Goal: Task Accomplishment & Management: Manage account settings

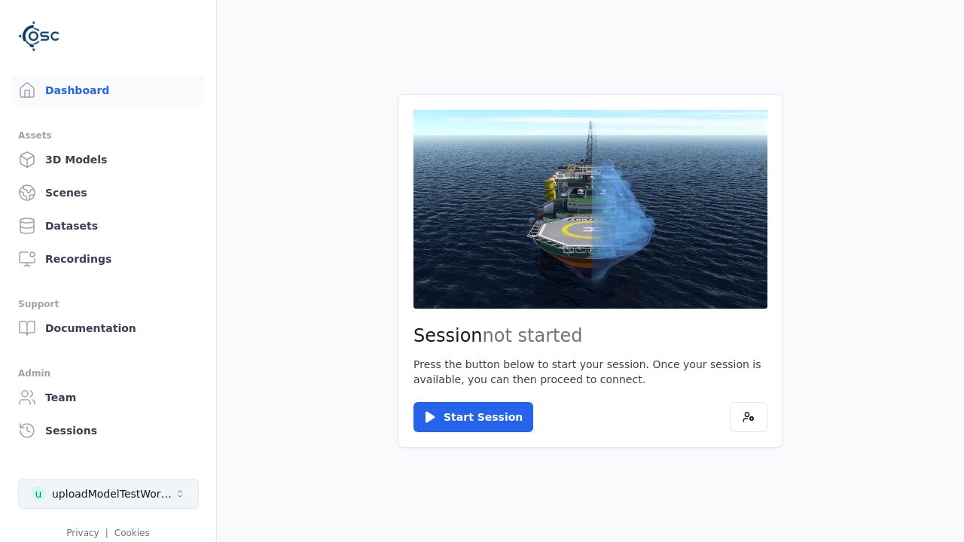
click at [108, 494] on div "uploadModelTestWorkspace" at bounding box center [113, 493] width 122 height 15
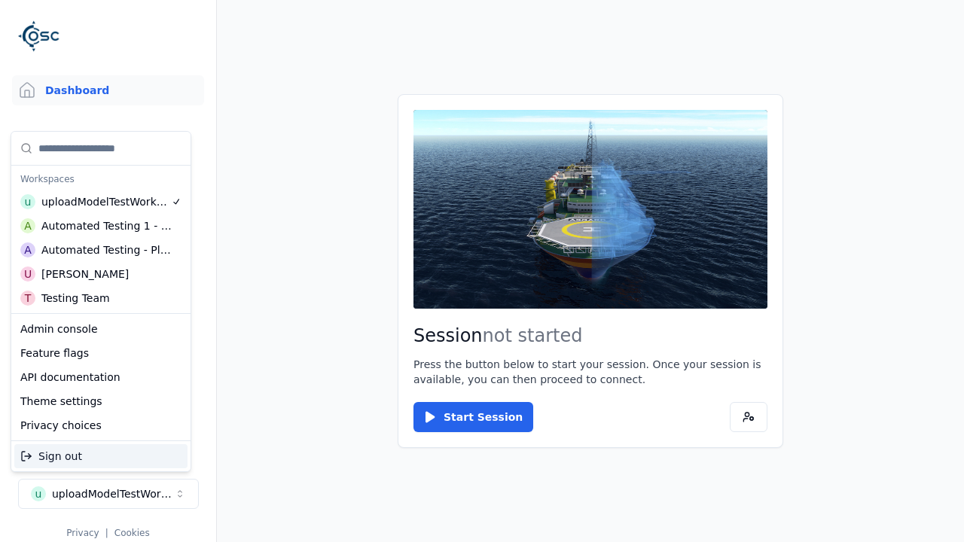
click at [100, 297] on div "Testing Team" at bounding box center [75, 298] width 69 height 15
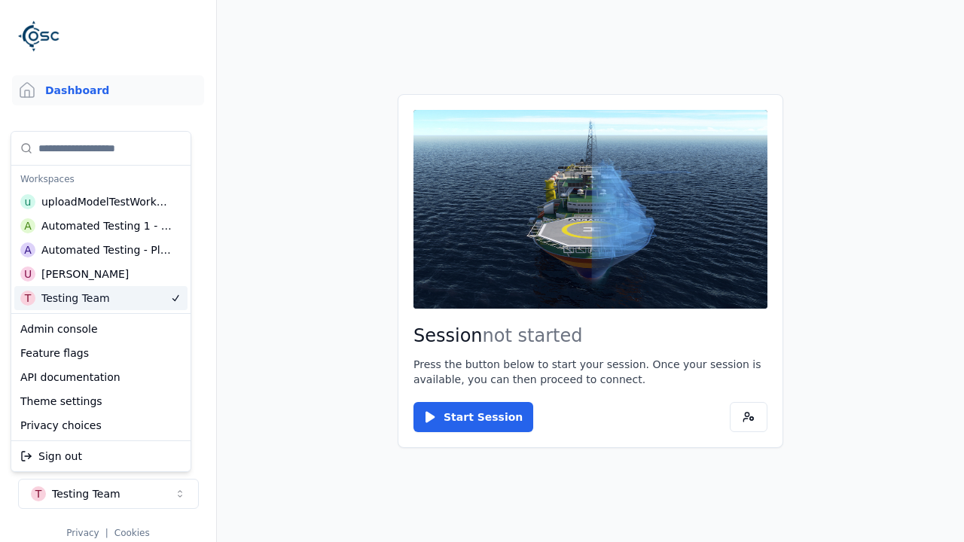
click at [482, 271] on html "Support Dashboard Assets 3D Models Scenes Datasets Recordings Support Documenta…" at bounding box center [482, 271] width 964 height 542
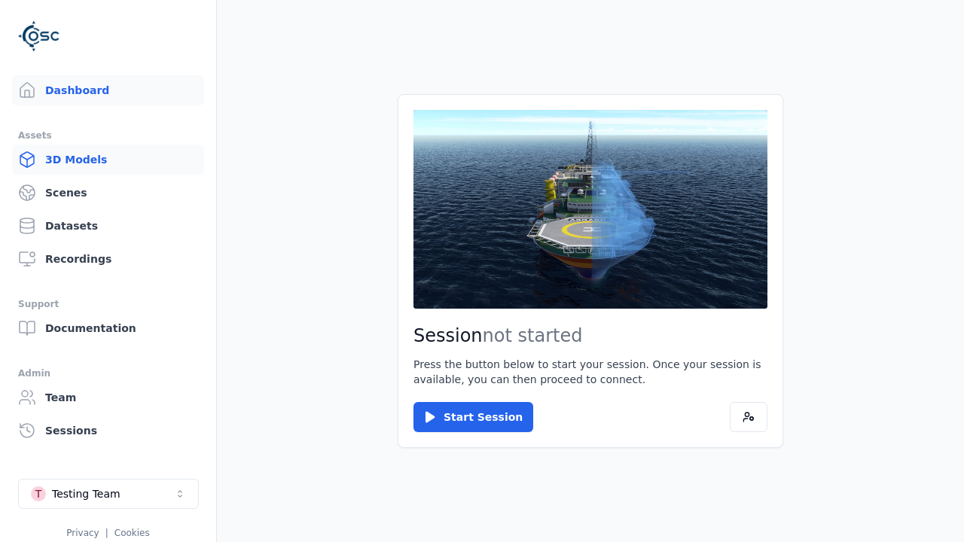
click at [108, 160] on link "3D Models" at bounding box center [108, 160] width 192 height 30
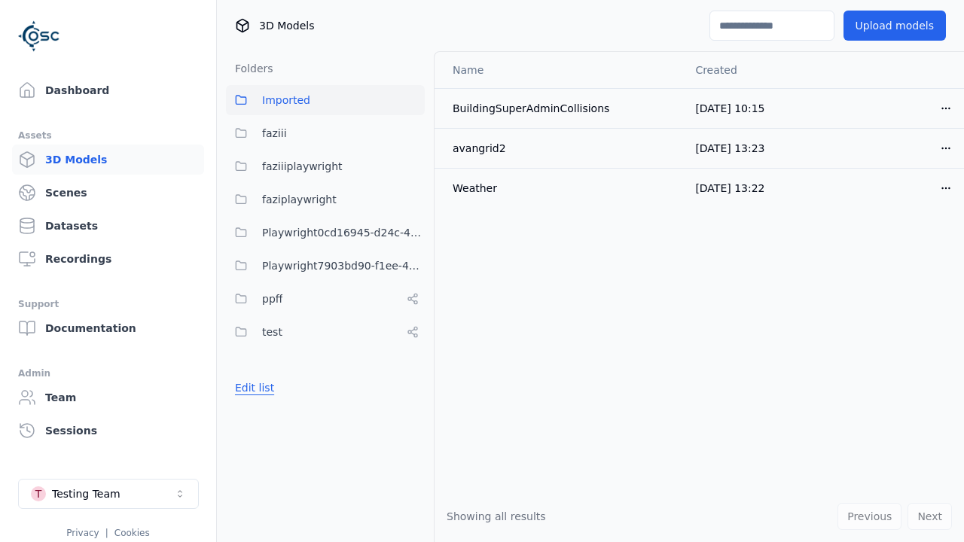
click at [251, 388] on button "Edit list" at bounding box center [254, 387] width 57 height 27
click at [265, 388] on link "Create folder" at bounding box center [269, 387] width 69 height 15
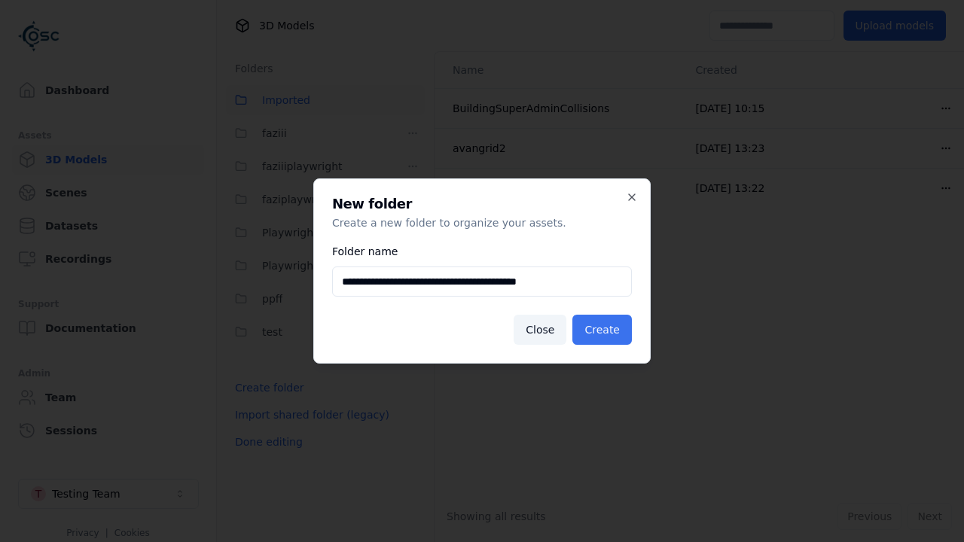
type input "**********"
click at [605, 330] on button "Create" at bounding box center [601, 330] width 59 height 30
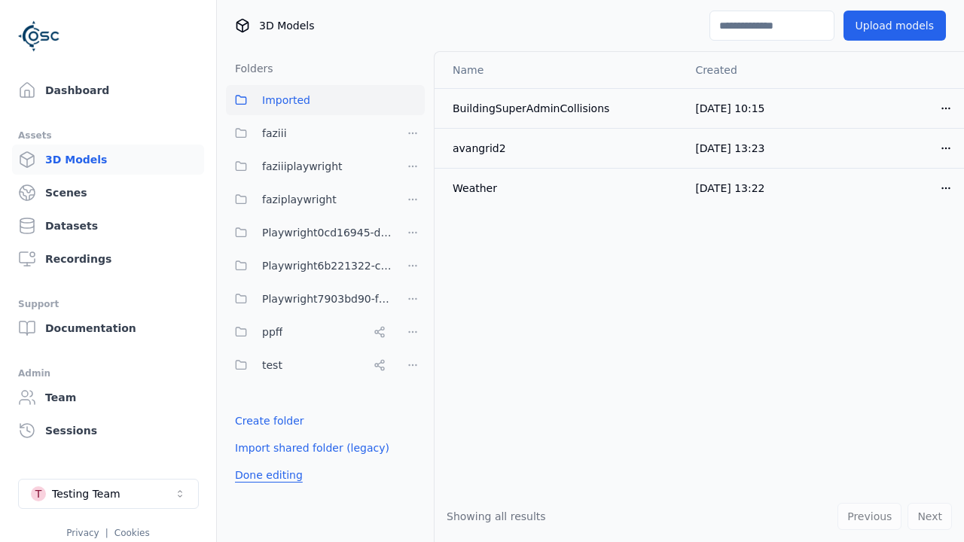
click at [265, 475] on button "Done editing" at bounding box center [269, 475] width 86 height 27
click at [251, 421] on button "Edit list" at bounding box center [254, 420] width 57 height 27
click at [413, 266] on html "Support Dashboard Assets 3D Models Scenes Datasets Recordings Support Documenta…" at bounding box center [482, 271] width 964 height 542
click at [412, 344] on div "Rename" at bounding box center [417, 345] width 101 height 24
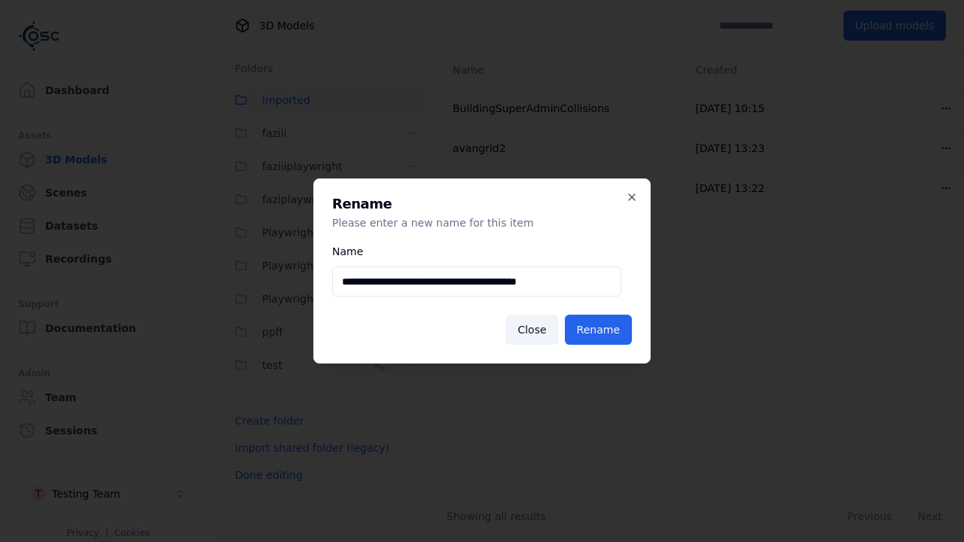
click at [476, 282] on input "**********" at bounding box center [476, 282] width 289 height 30
type input "**********"
click at [601, 330] on button "Rename" at bounding box center [598, 330] width 67 height 30
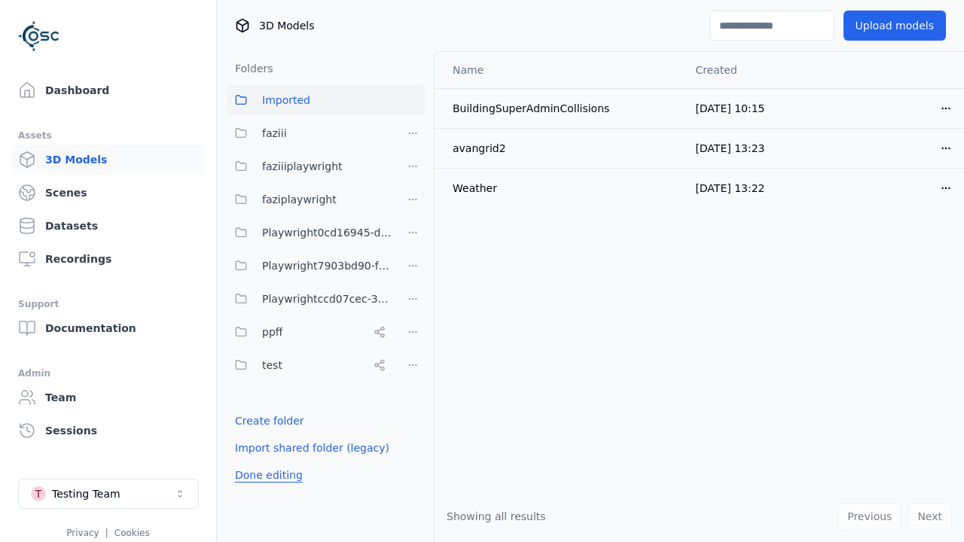
click at [265, 475] on button "Done editing" at bounding box center [269, 475] width 86 height 27
click at [251, 421] on button "Edit list" at bounding box center [254, 420] width 57 height 27
click at [413, 299] on html "Support Dashboard Assets 3D Models Scenes Datasets Recordings Support Documenta…" at bounding box center [482, 271] width 964 height 542
click at [412, 401] on div "Delete" at bounding box center [417, 402] width 101 height 24
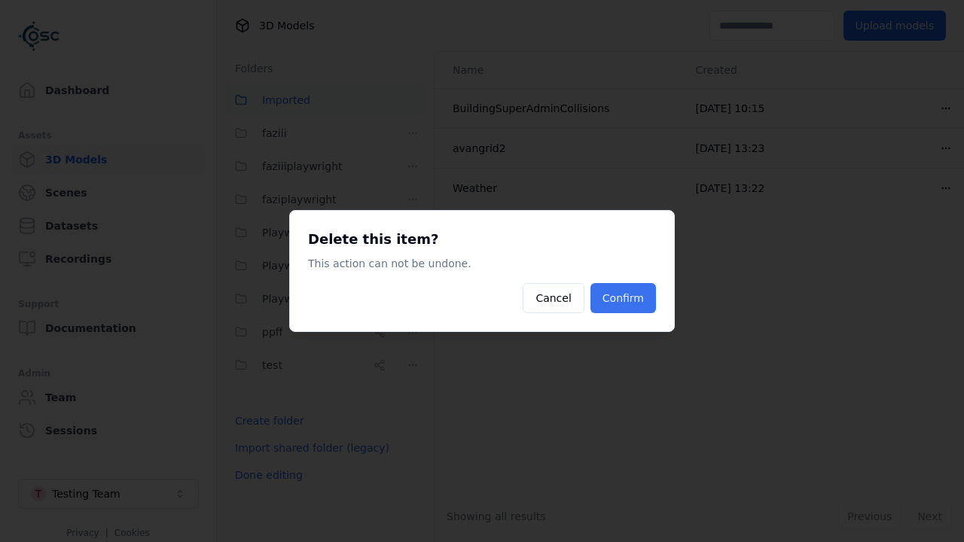
click at [625, 298] on button "Confirm" at bounding box center [623, 298] width 66 height 30
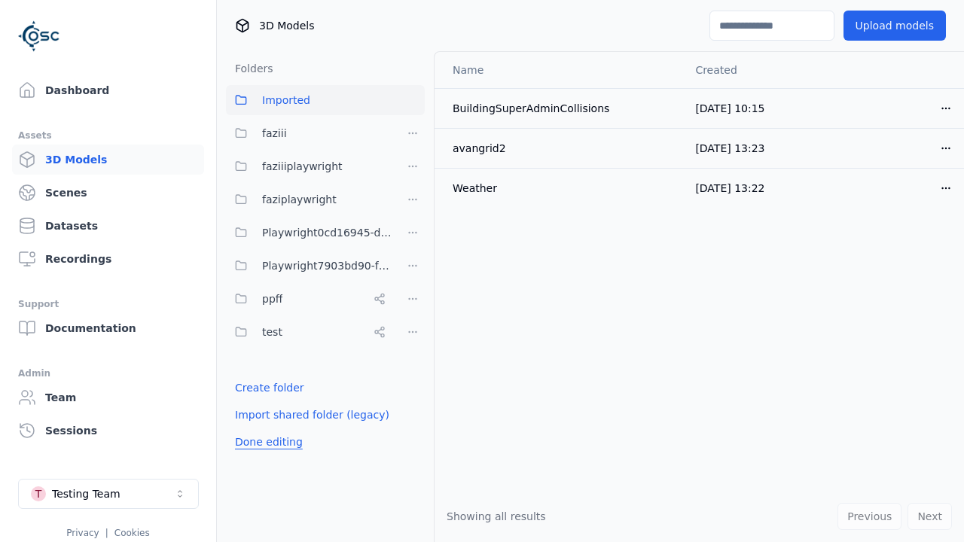
click at [265, 442] on button "Done editing" at bounding box center [269, 441] width 86 height 27
